Goal: Task Accomplishment & Management: Use online tool/utility

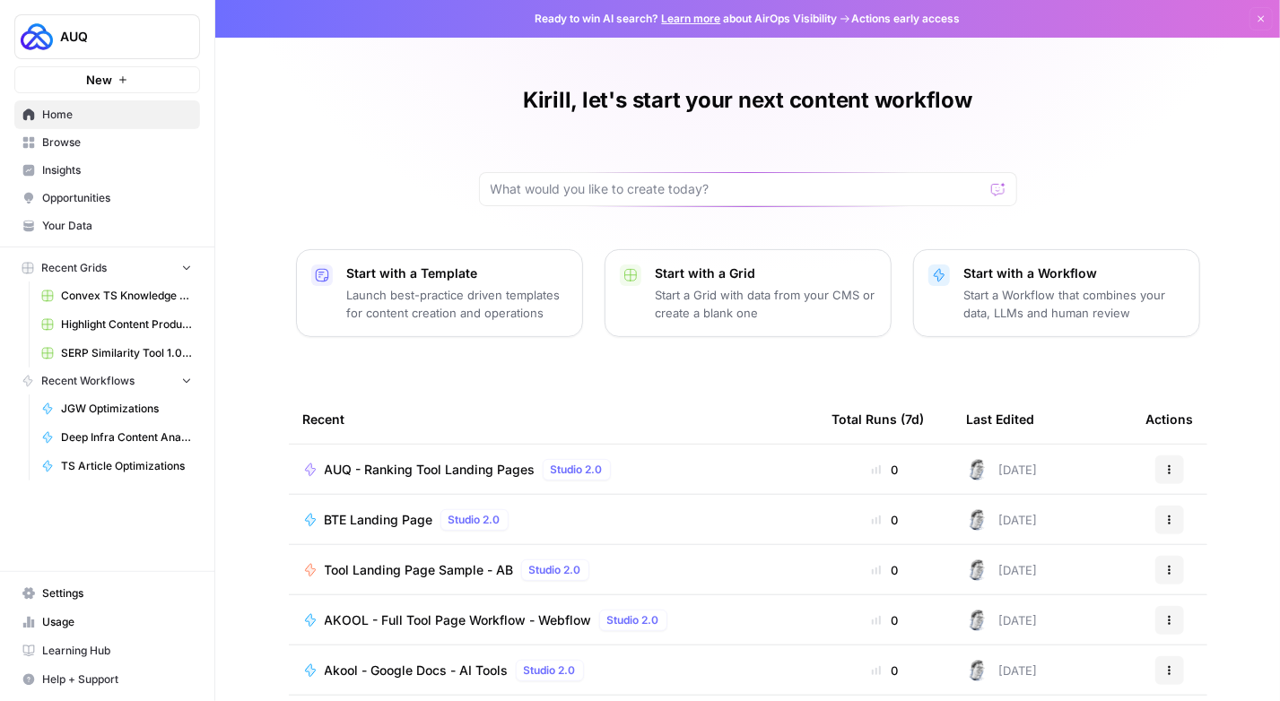
click at [62, 153] on link "Browse" at bounding box center [107, 142] width 186 height 29
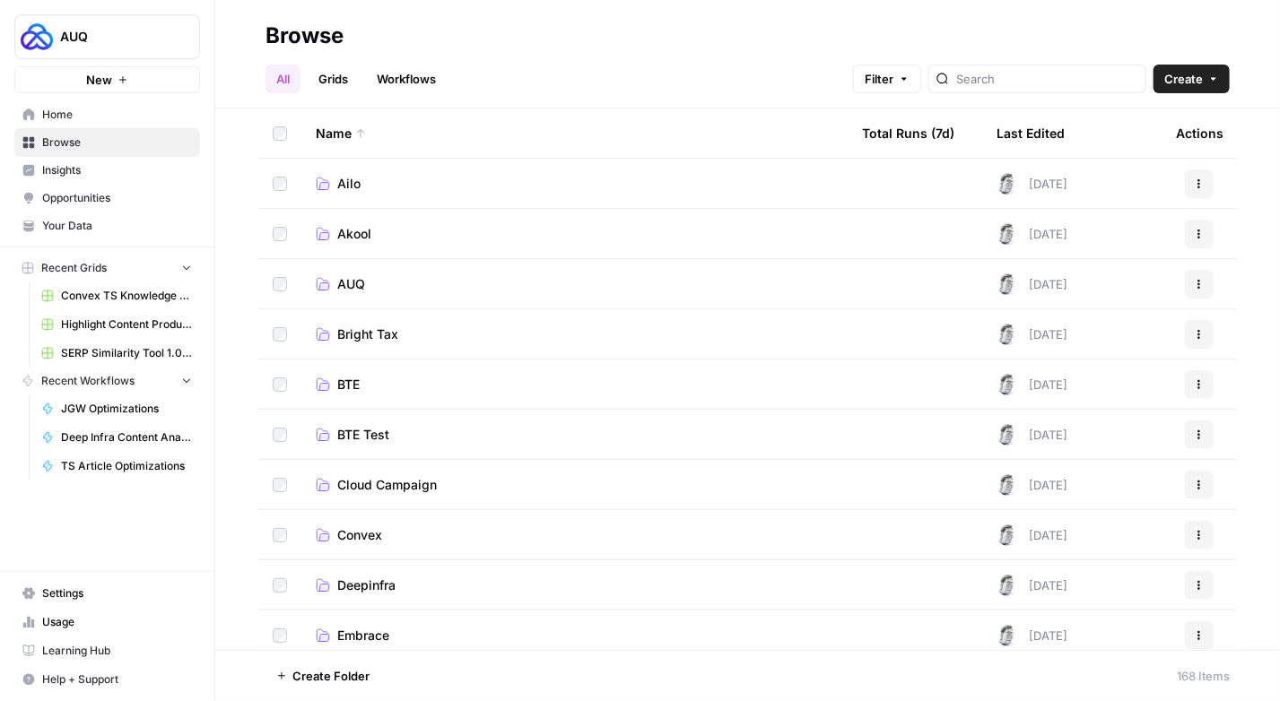
click at [420, 492] on span "Cloud Campaign" at bounding box center [387, 485] width 100 height 18
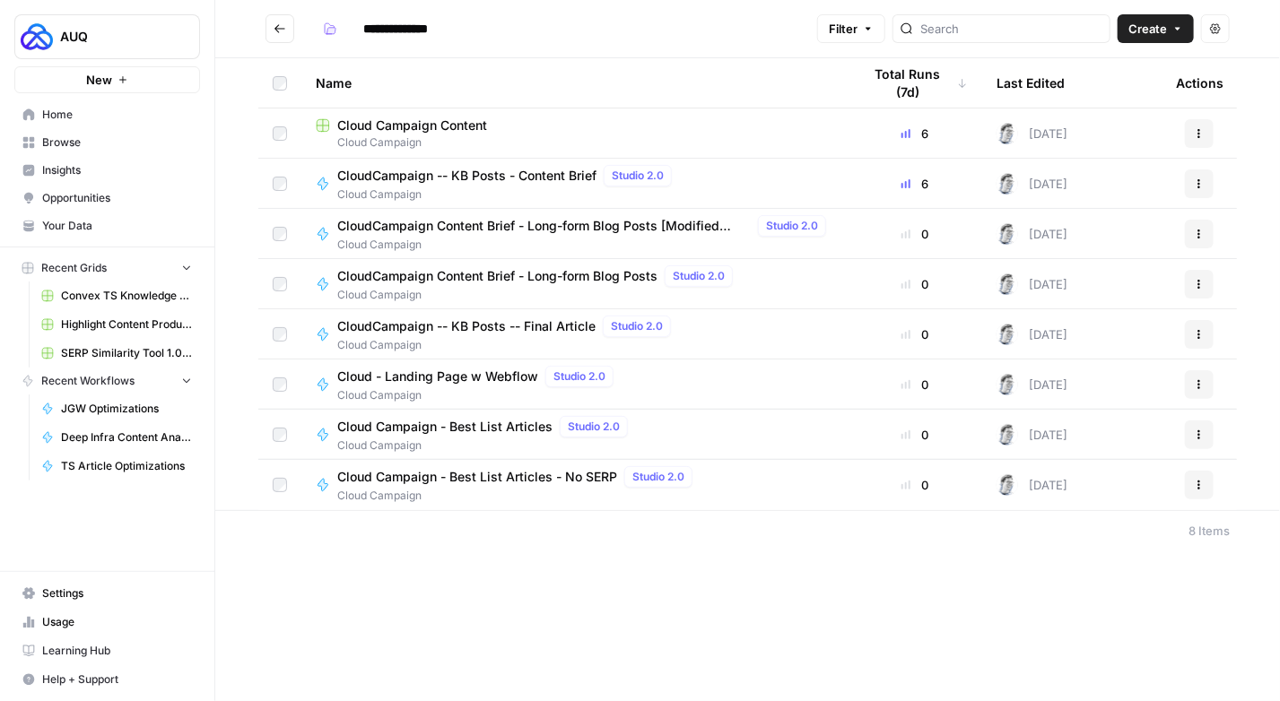
click at [438, 121] on span "Cloud Campaign Content" at bounding box center [412, 126] width 150 height 18
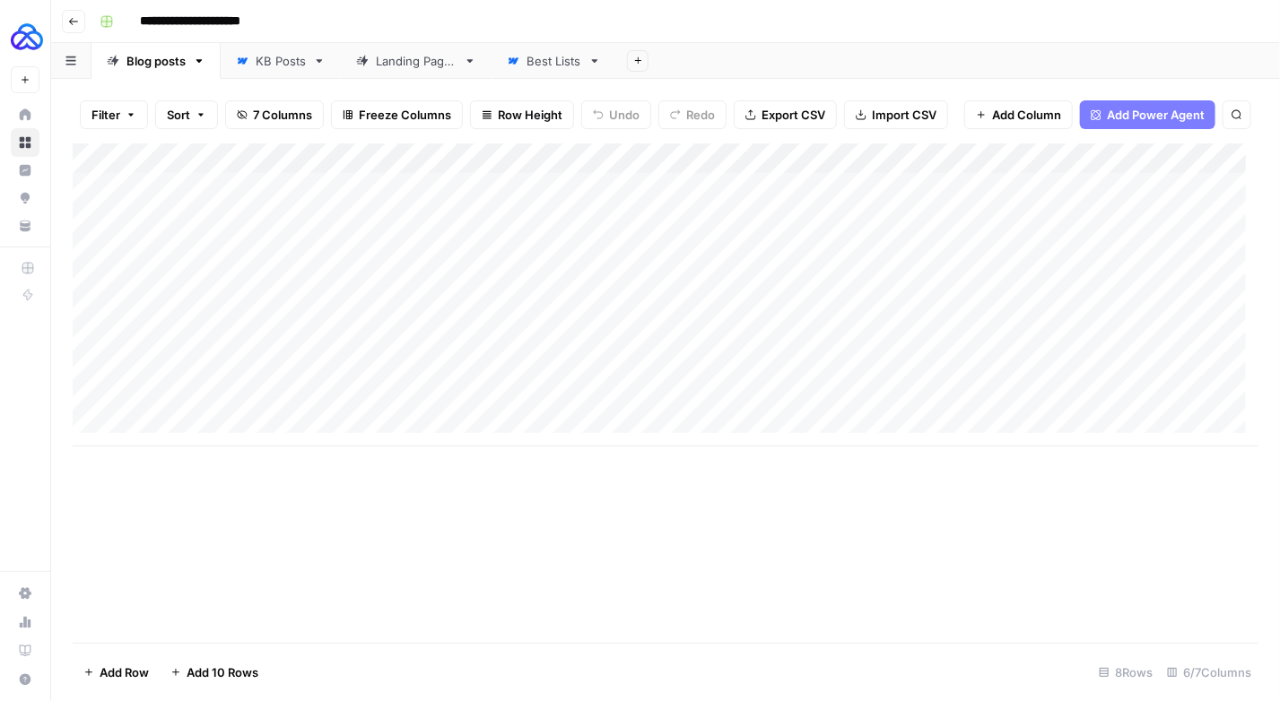
click at [268, 63] on div "KB Posts" at bounding box center [281, 61] width 50 height 18
click at [428, 71] on link "Landing Pages" at bounding box center [416, 61] width 151 height 36
click at [210, 341] on div "Add Column" at bounding box center [666, 250] width 1186 height 212
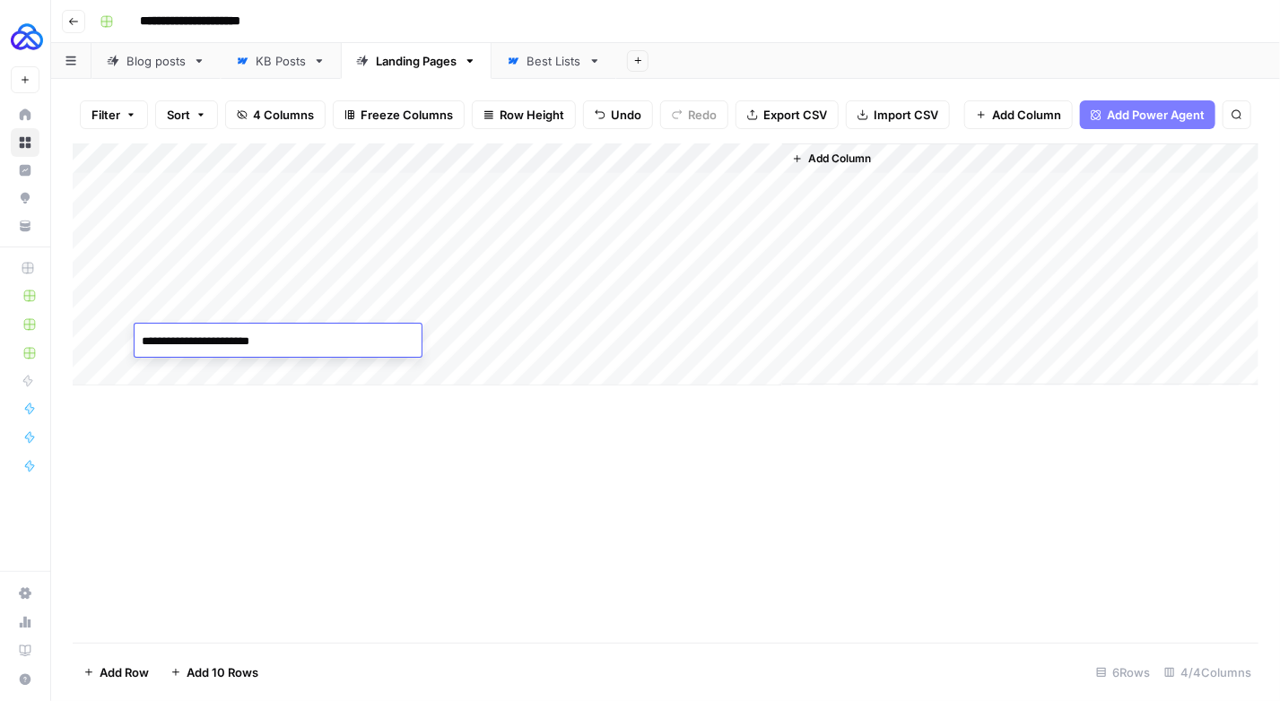
type textarea "**********"
click at [202, 370] on div "Add Column" at bounding box center [666, 265] width 1186 height 242
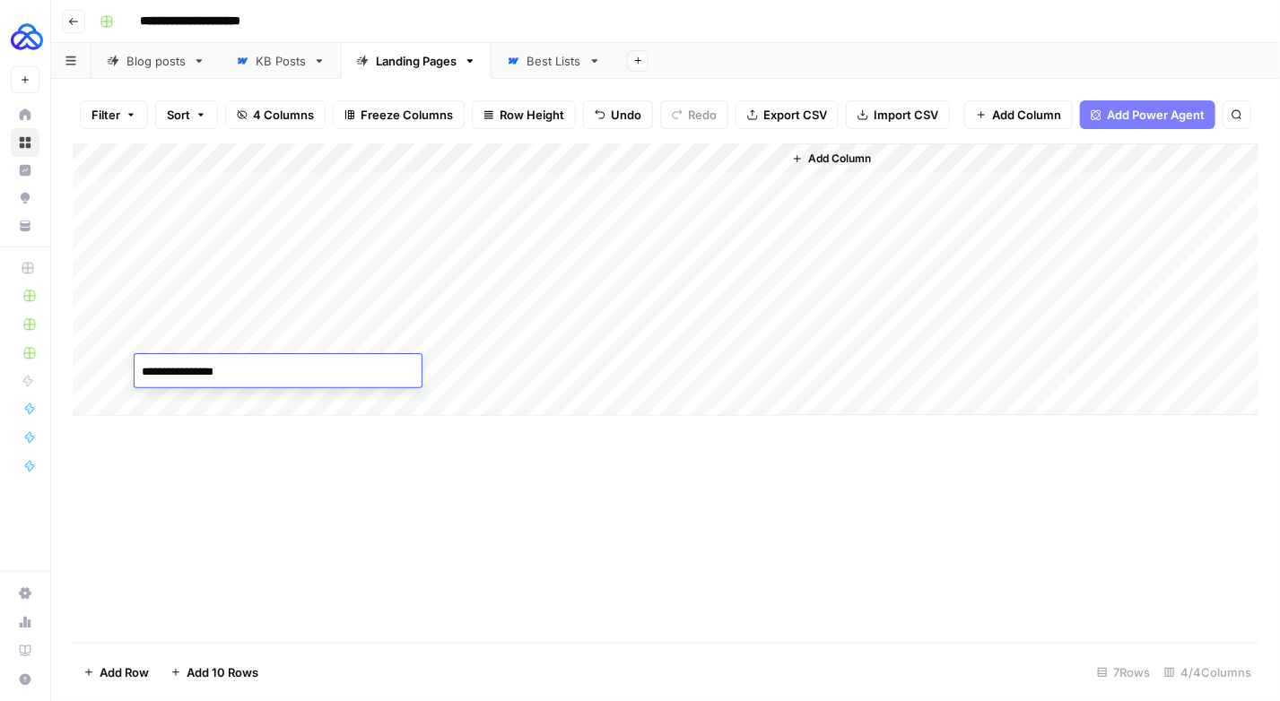
type textarea "**********"
click at [211, 397] on div "Add Column" at bounding box center [666, 280] width 1186 height 273
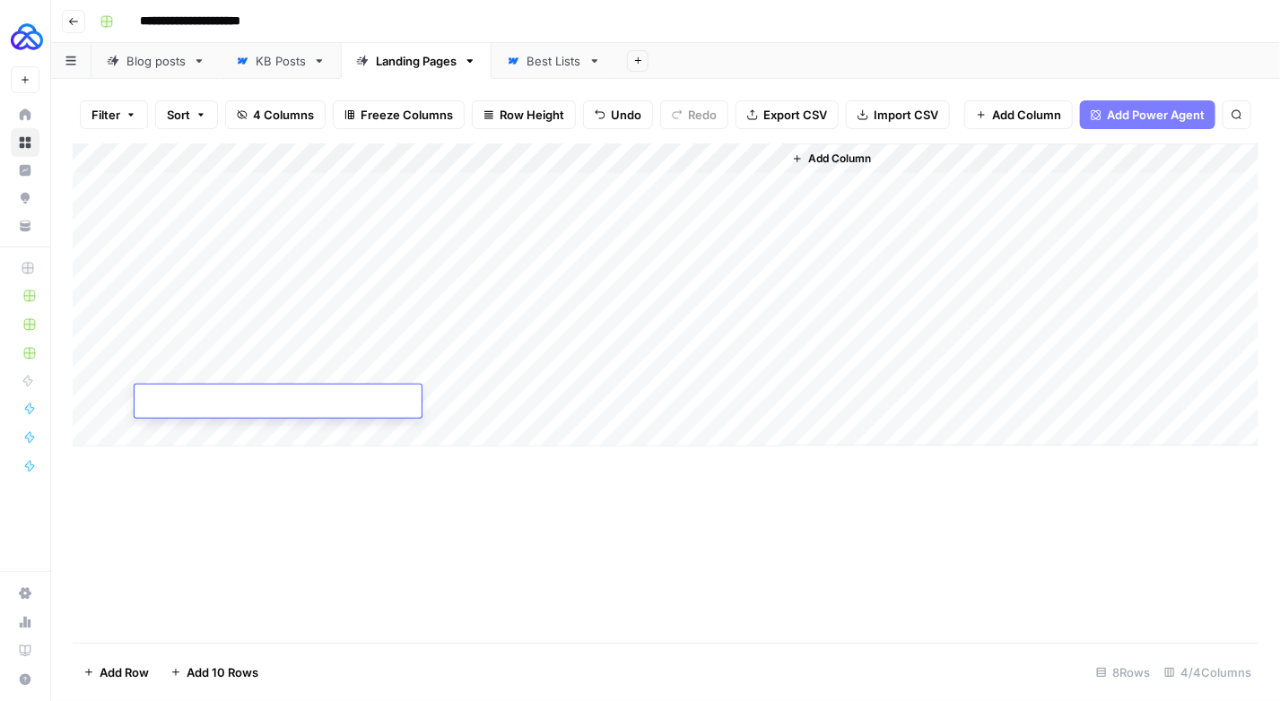
type textarea "**********"
click at [295, 498] on div "Add Column" at bounding box center [666, 394] width 1186 height 500
click at [341, 342] on div "Add Column" at bounding box center [666, 295] width 1186 height 303
click at [362, 340] on div "Add Column" at bounding box center [666, 295] width 1186 height 303
type textarea "**********"
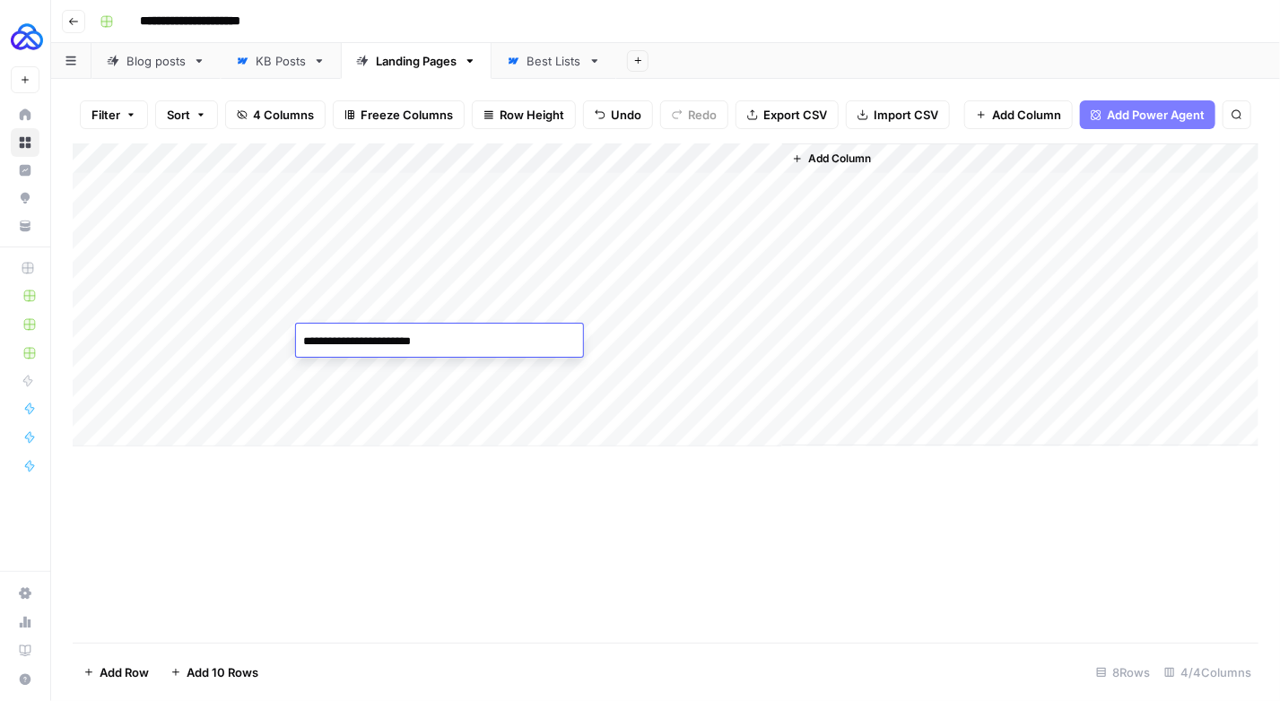
click at [362, 373] on div "Add Column" at bounding box center [666, 295] width 1186 height 303
click at [370, 374] on div "Add Column" at bounding box center [666, 295] width 1186 height 303
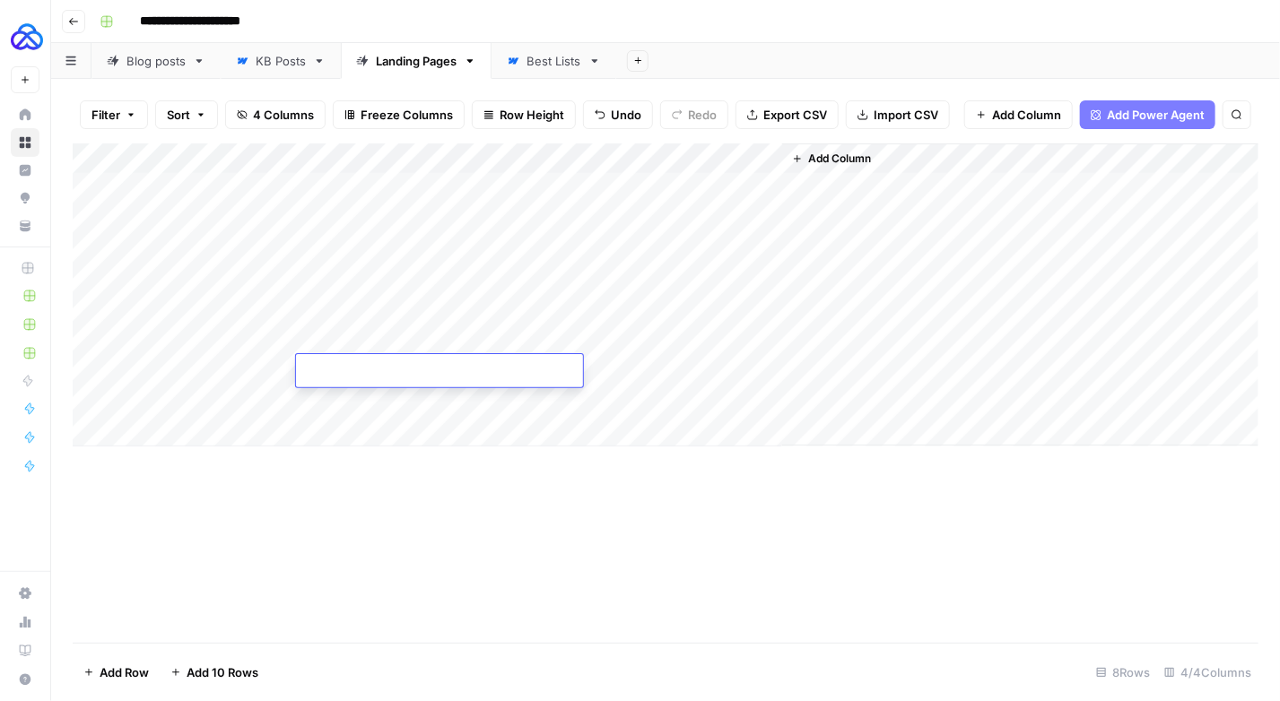
type textarea "**********"
click at [357, 399] on div "Add Column" at bounding box center [666, 295] width 1186 height 303
click at [357, 402] on div "Add Column" at bounding box center [666, 295] width 1186 height 303
type textarea "**********"
click at [539, 335] on div "Add Column" at bounding box center [666, 295] width 1186 height 303
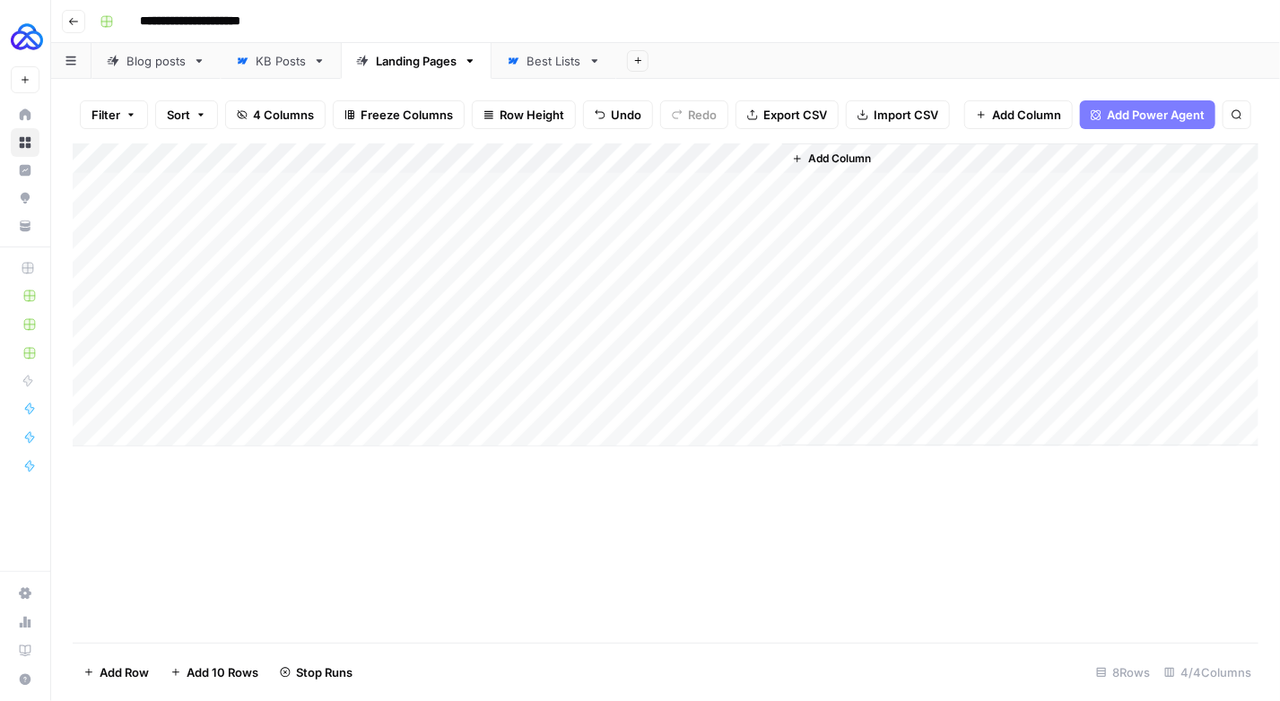
click at [531, 380] on div "Add Column" at bounding box center [666, 295] width 1186 height 303
click at [535, 403] on div "Add Column" at bounding box center [666, 295] width 1186 height 303
click at [405, 334] on div "Add Column" at bounding box center [666, 295] width 1186 height 303
click at [406, 335] on div "Add Column" at bounding box center [666, 295] width 1186 height 303
click at [642, 351] on div "Add Column" at bounding box center [666, 295] width 1186 height 303
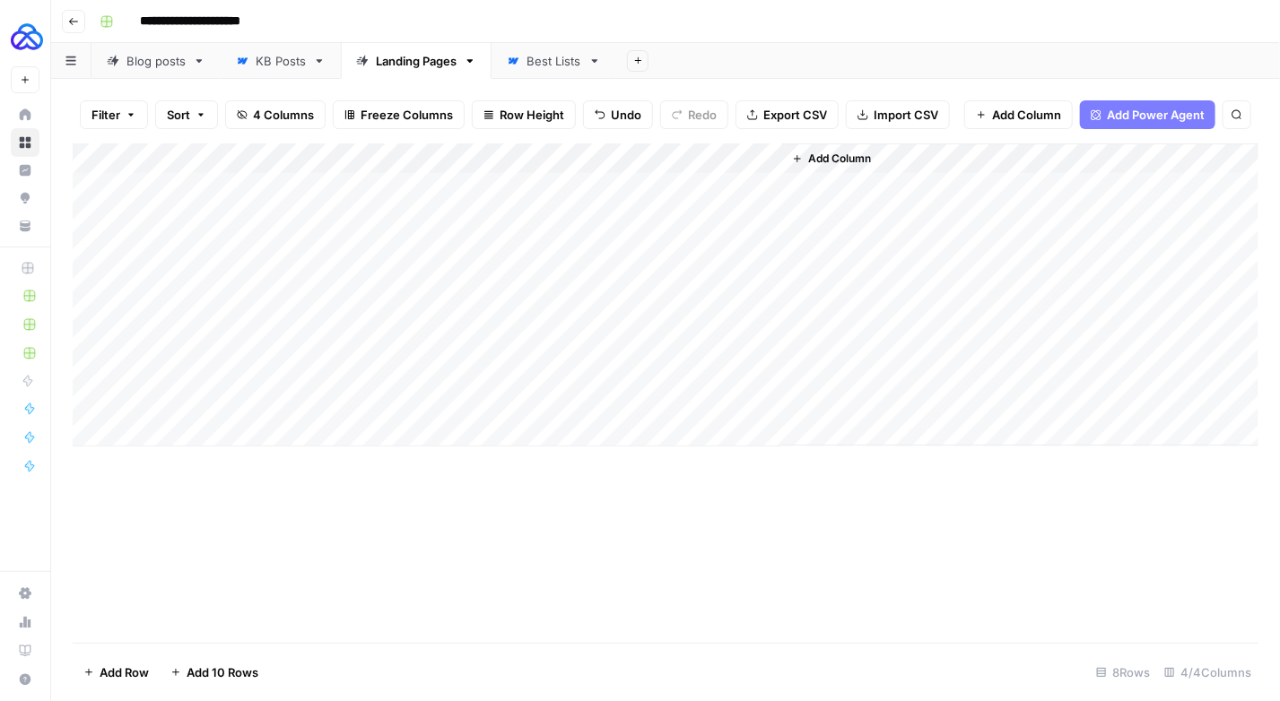
click at [472, 344] on div "Add Column" at bounding box center [666, 295] width 1186 height 303
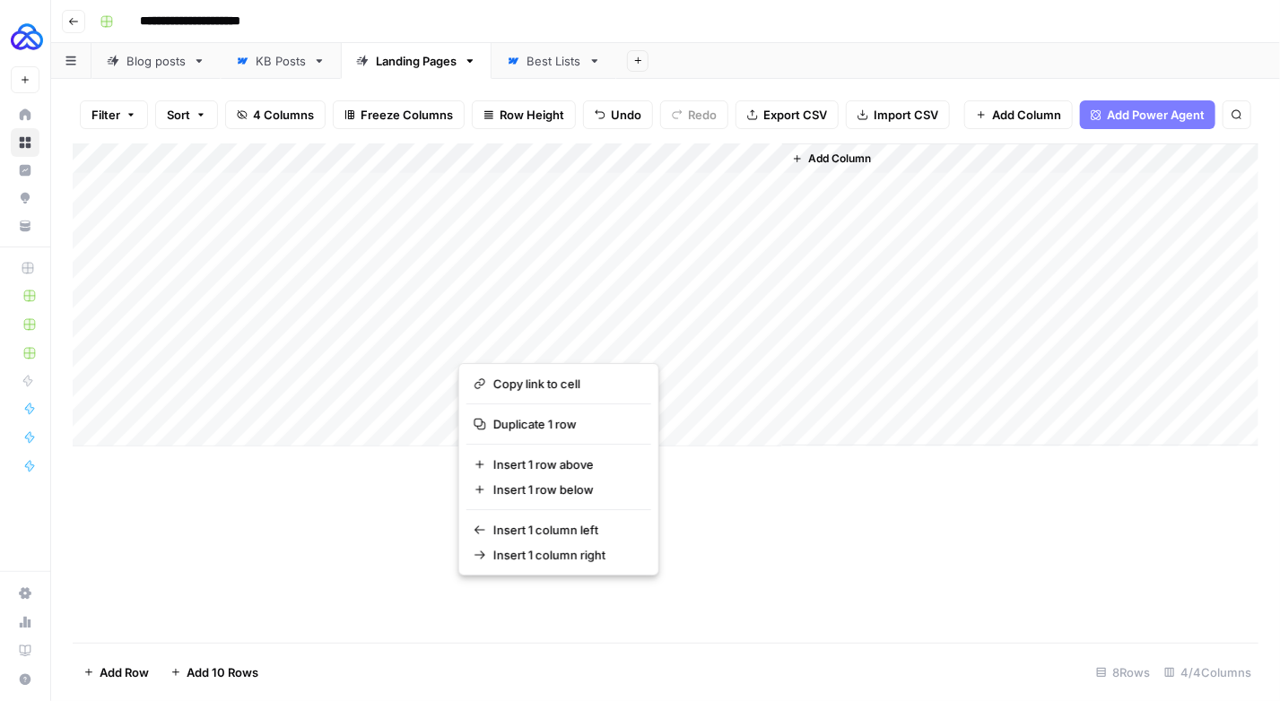
click at [475, 340] on button "button" at bounding box center [539, 340] width 162 height 31
click at [475, 341] on button "button" at bounding box center [539, 340] width 162 height 31
click at [502, 343] on button "button" at bounding box center [539, 340] width 162 height 31
click at [398, 618] on div "Add Column" at bounding box center [666, 394] width 1186 height 500
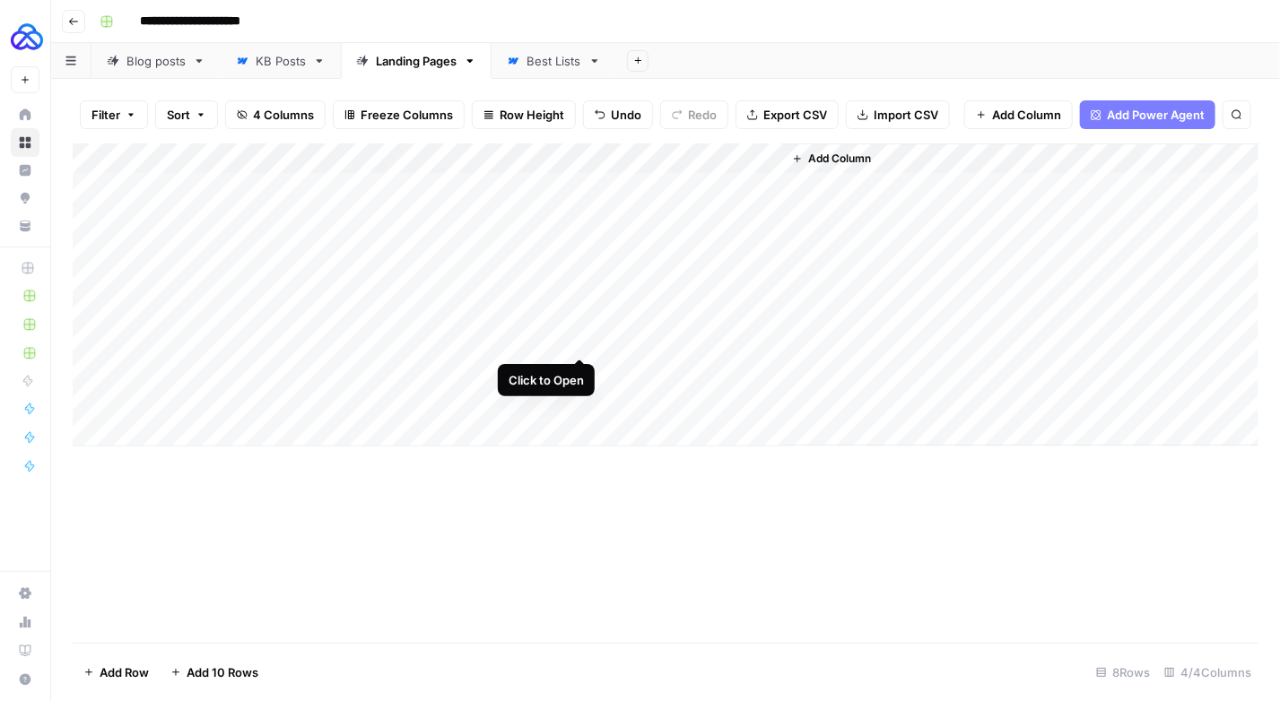
click at [582, 338] on div "Add Column" at bounding box center [666, 295] width 1186 height 303
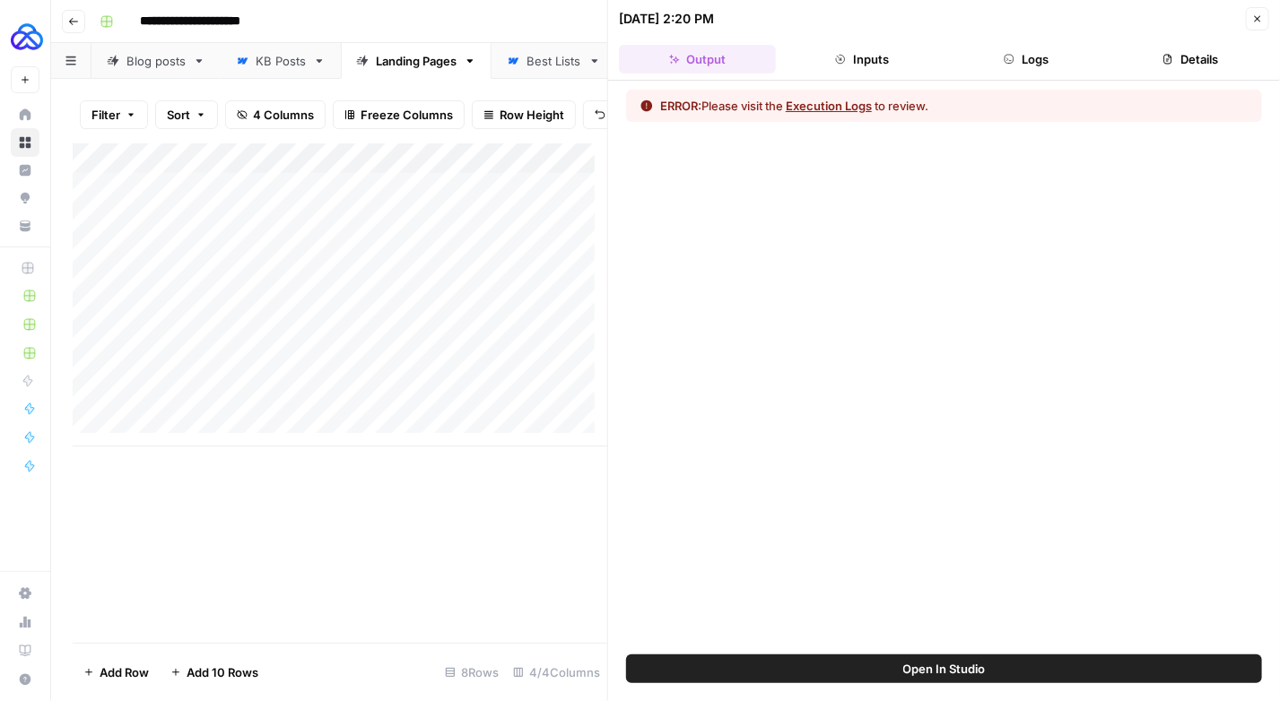
click at [1073, 59] on button "Logs" at bounding box center [1026, 59] width 157 height 29
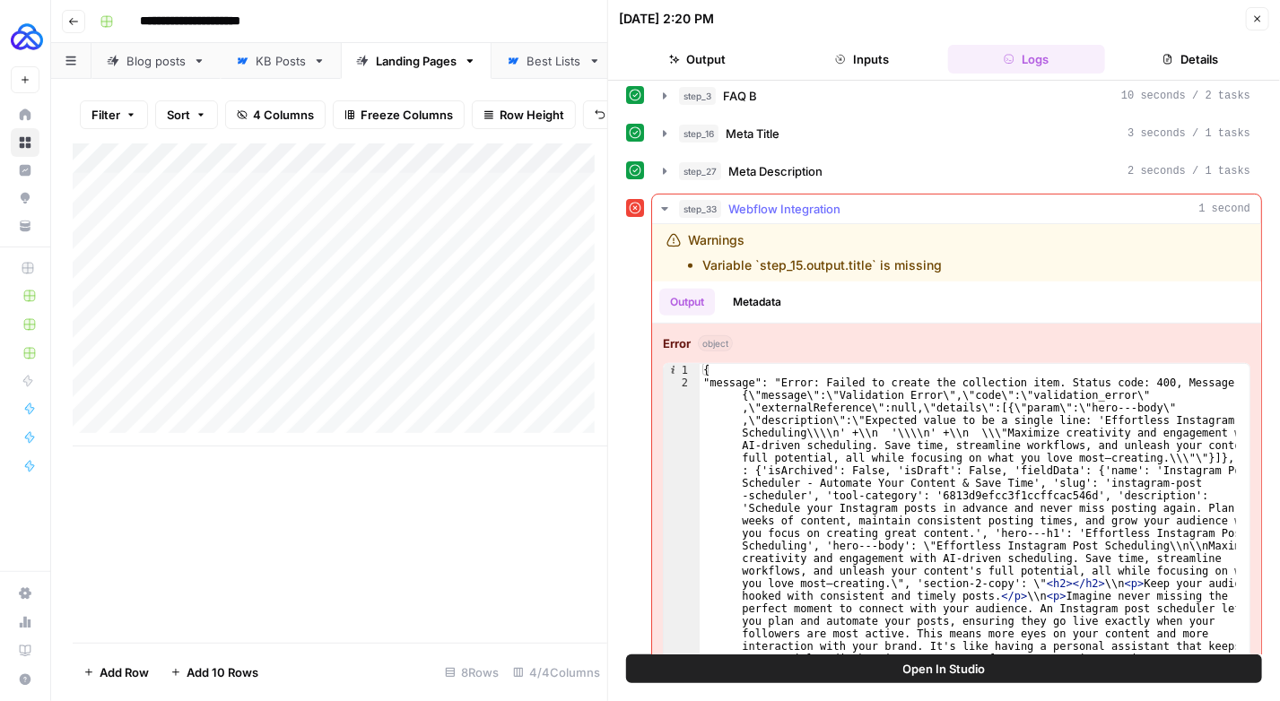
scroll to position [267, 0]
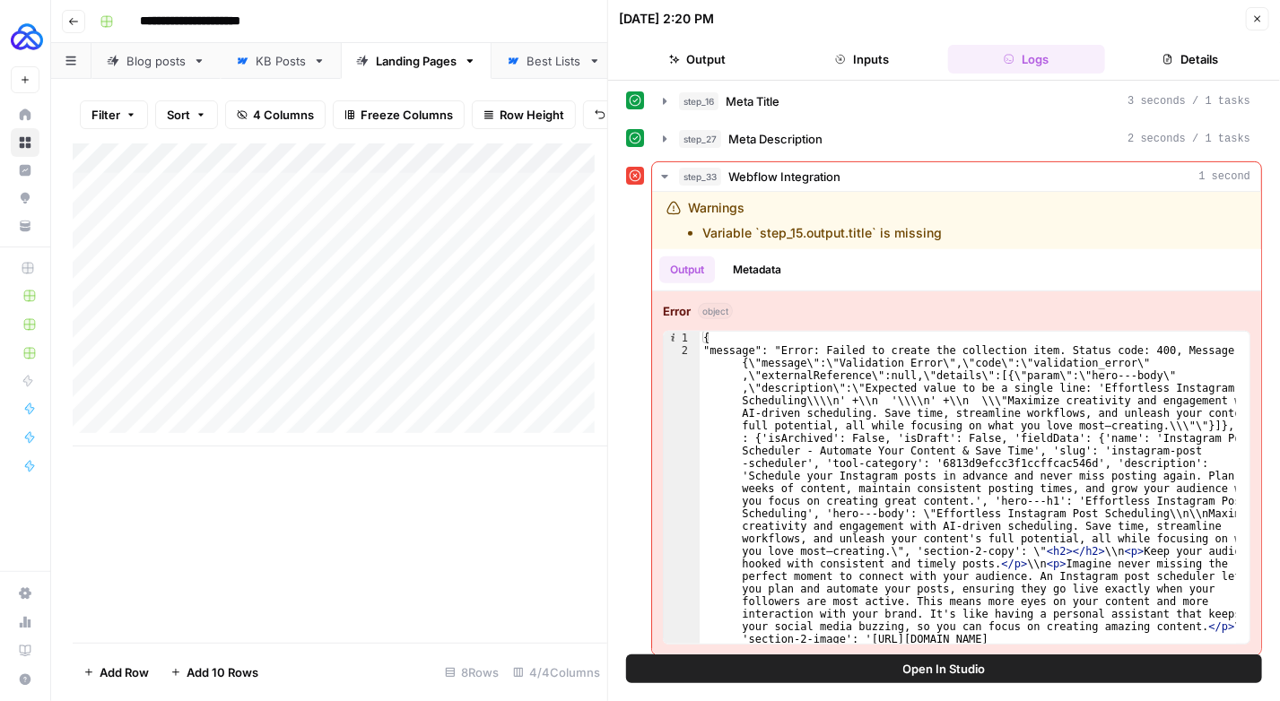
click at [1256, 13] on icon "button" at bounding box center [1257, 18] width 11 height 11
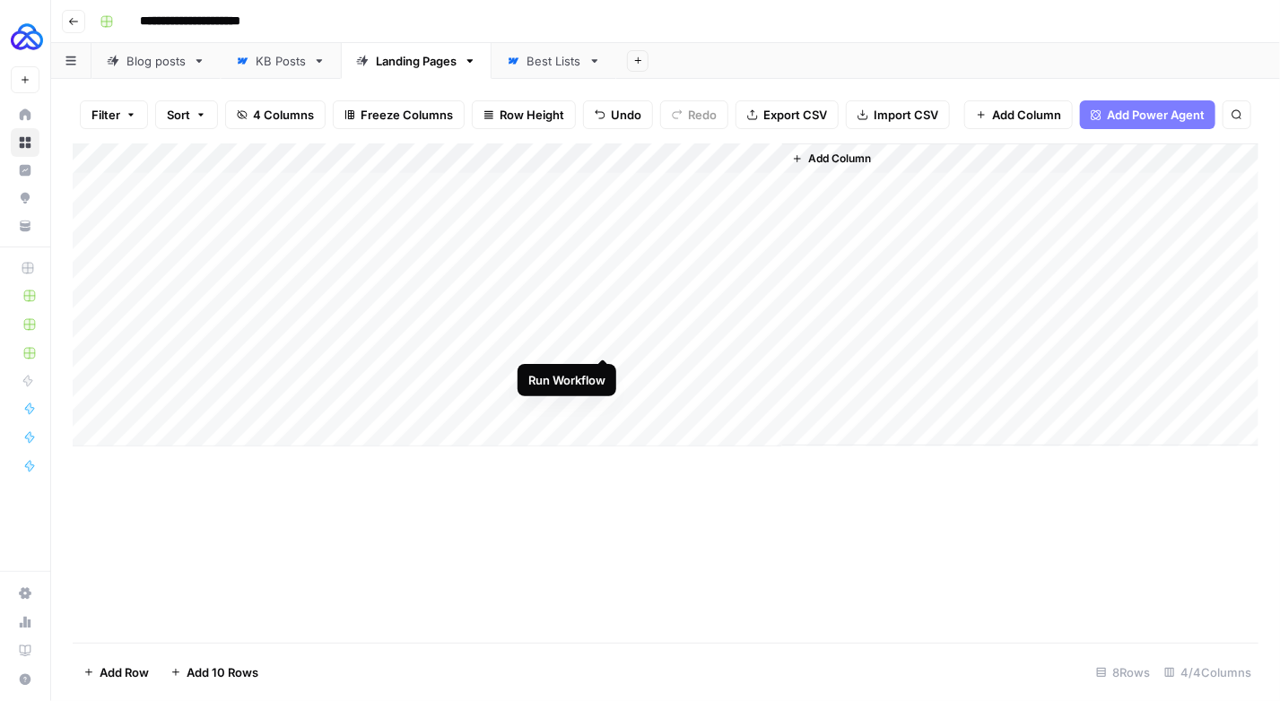
click at [605, 339] on div "Add Column" at bounding box center [666, 295] width 1186 height 303
